Goal: Task Accomplishment & Management: Use online tool/utility

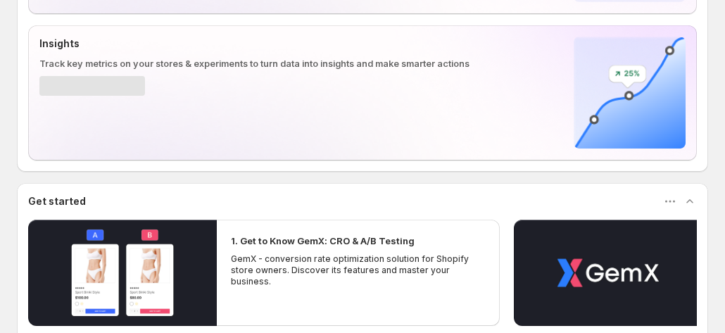
scroll to position [276, 0]
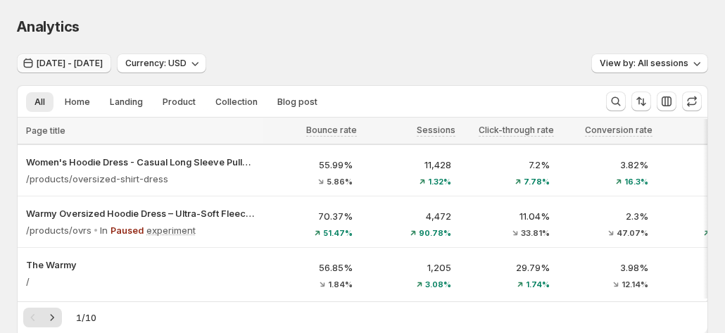
click at [44, 64] on span "Jul 11, 2025 - Jul 14, 2025" at bounding box center [70, 63] width 66 height 11
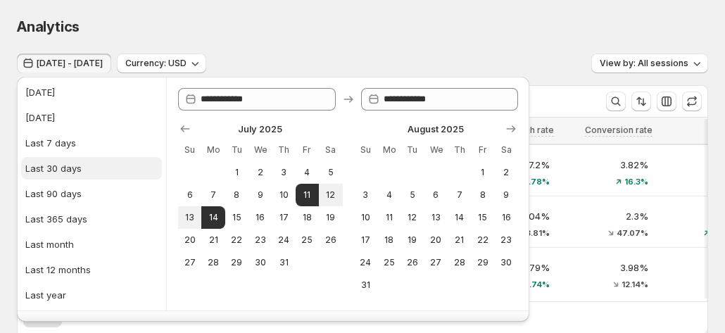
click at [56, 172] on div "Last 30 days" at bounding box center [53, 168] width 56 height 14
type input "**********"
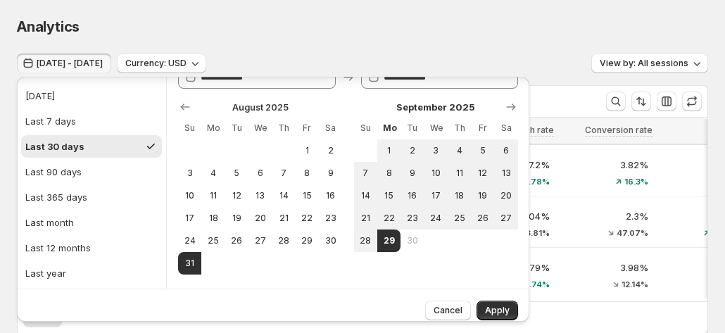
scroll to position [31, 0]
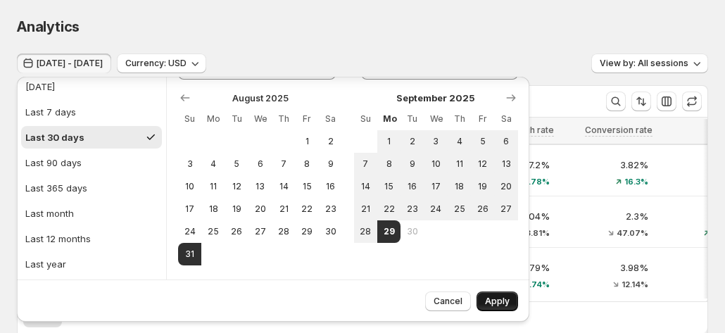
click at [505, 296] on span "Apply" at bounding box center [497, 300] width 25 height 11
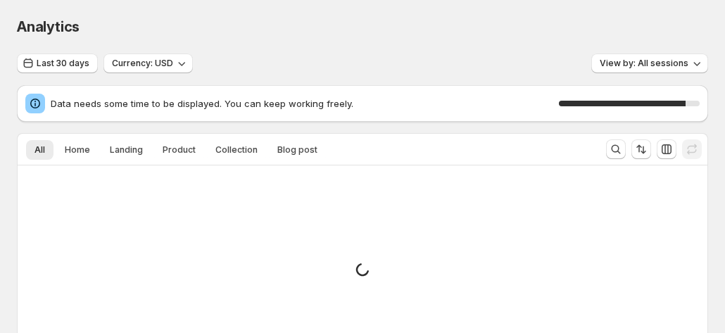
scroll to position [120, 0]
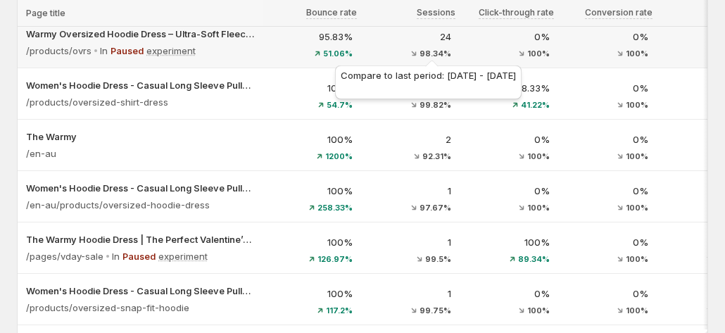
scroll to position [281, 0]
